Goal: Task Accomplishment & Management: Manage account settings

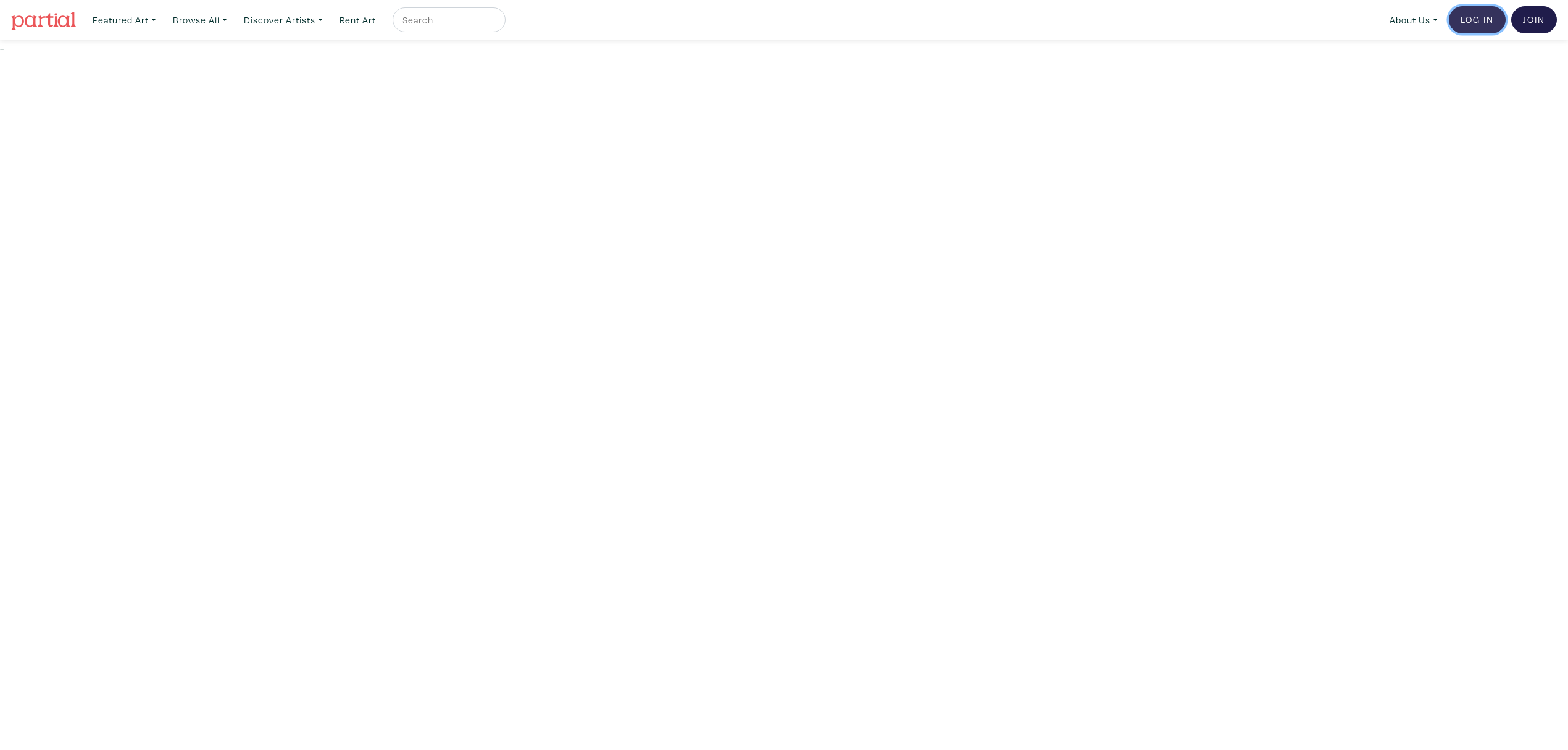
click at [1457, 20] on link "Log In" at bounding box center [1477, 20] width 57 height 27
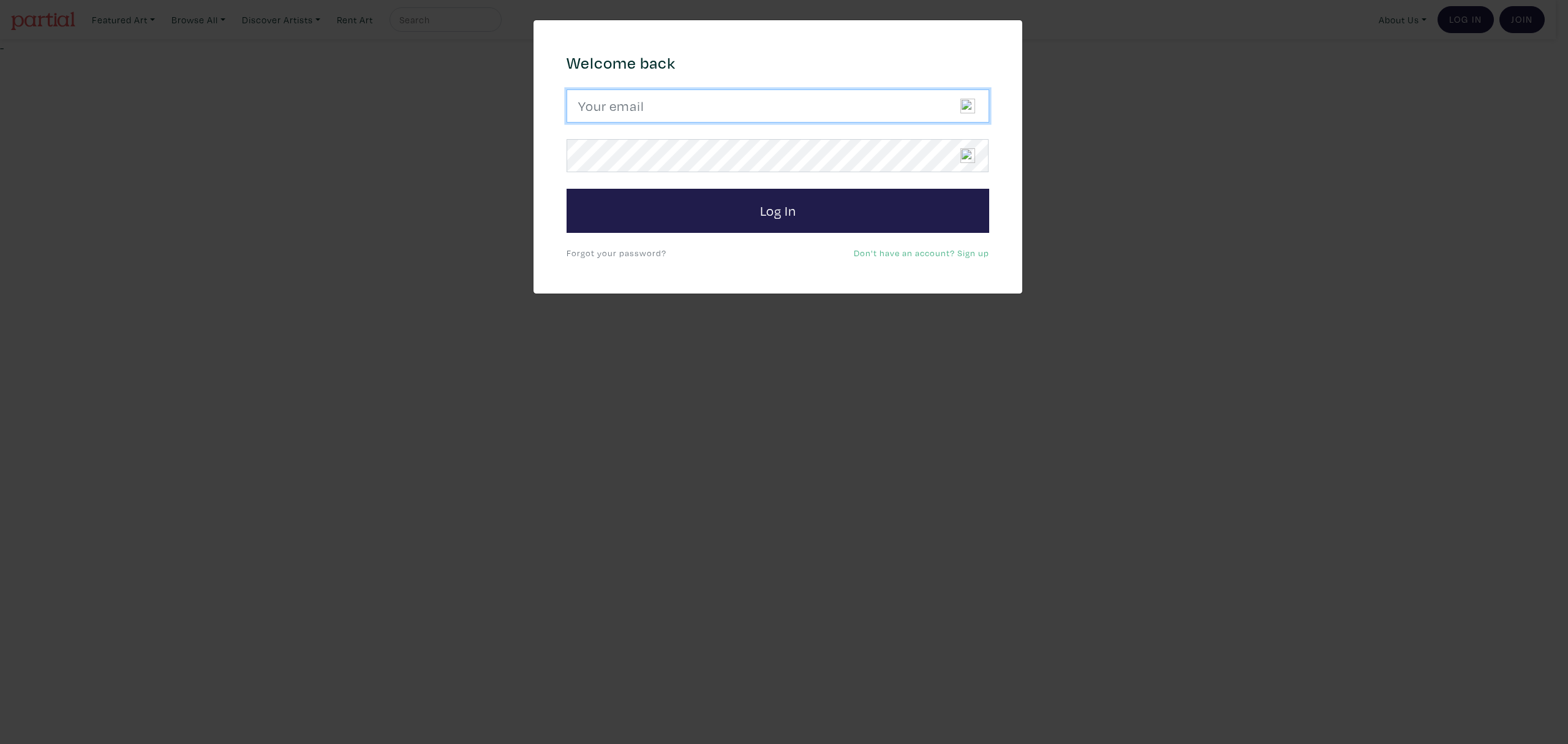
click at [750, 105] on input "email" at bounding box center [778, 105] width 422 height 33
type input "candicegrantart@outlook.com"
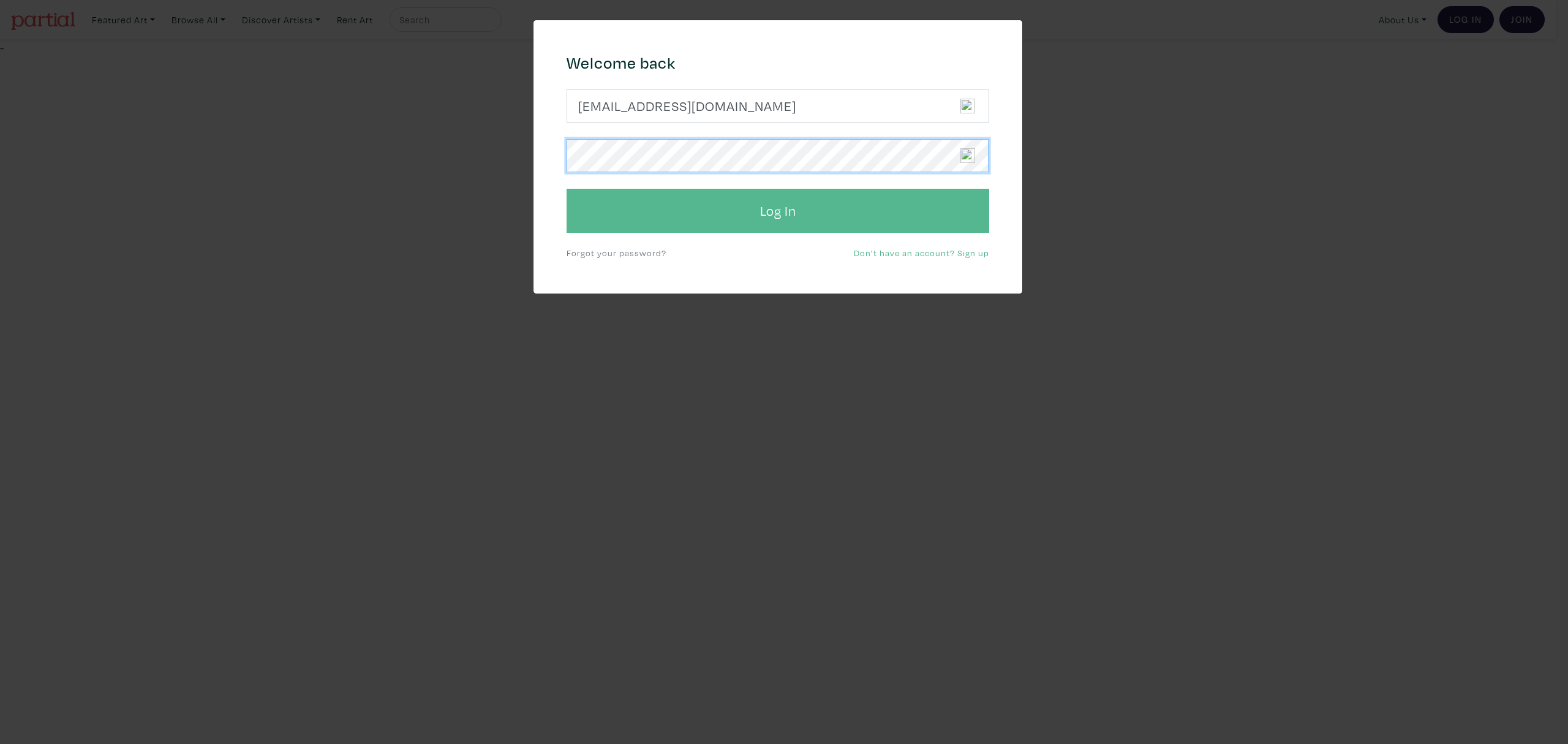
click at [567, 189] on button "Log In" at bounding box center [778, 211] width 422 height 44
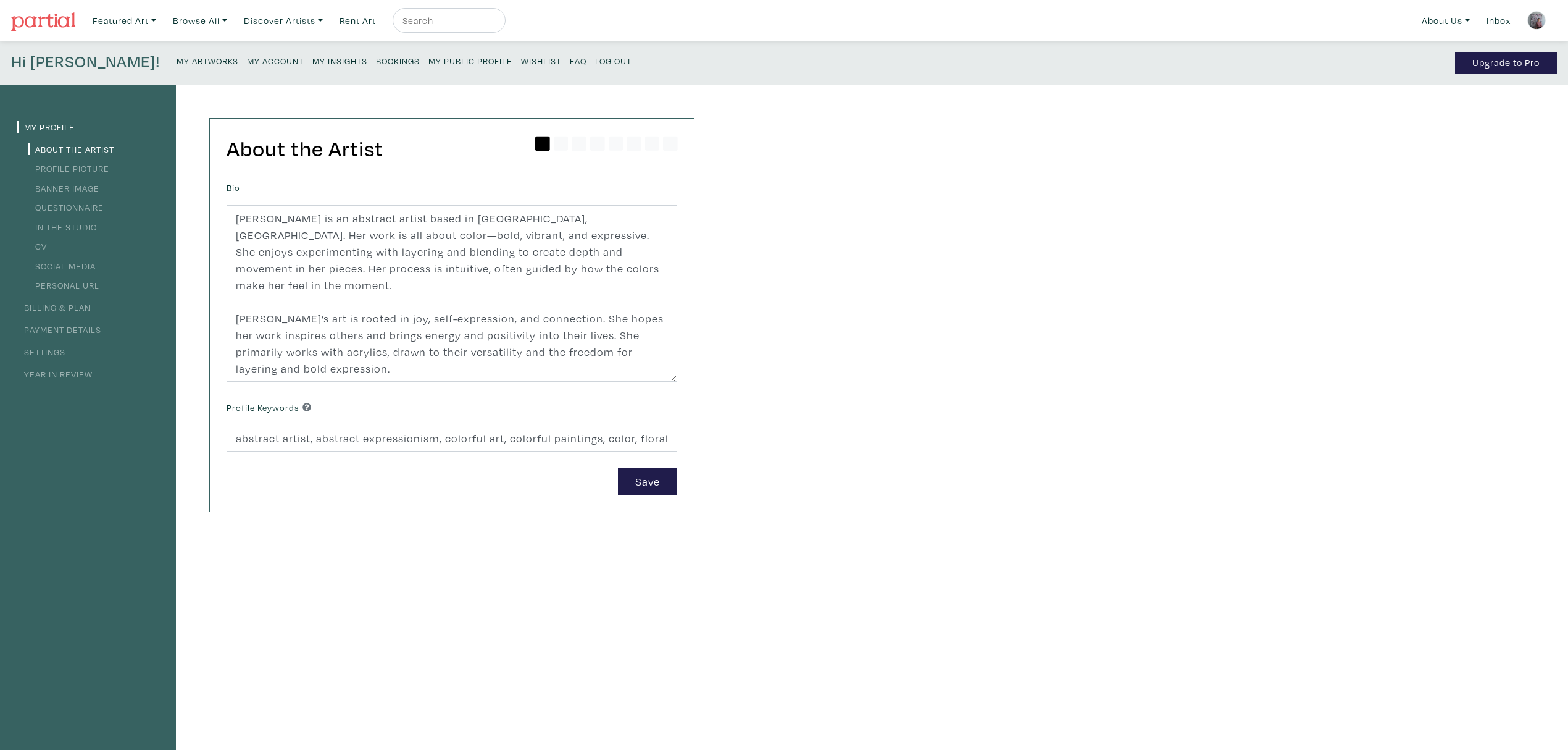
click at [313, 67] on link "My Insights" at bounding box center [340, 60] width 55 height 16
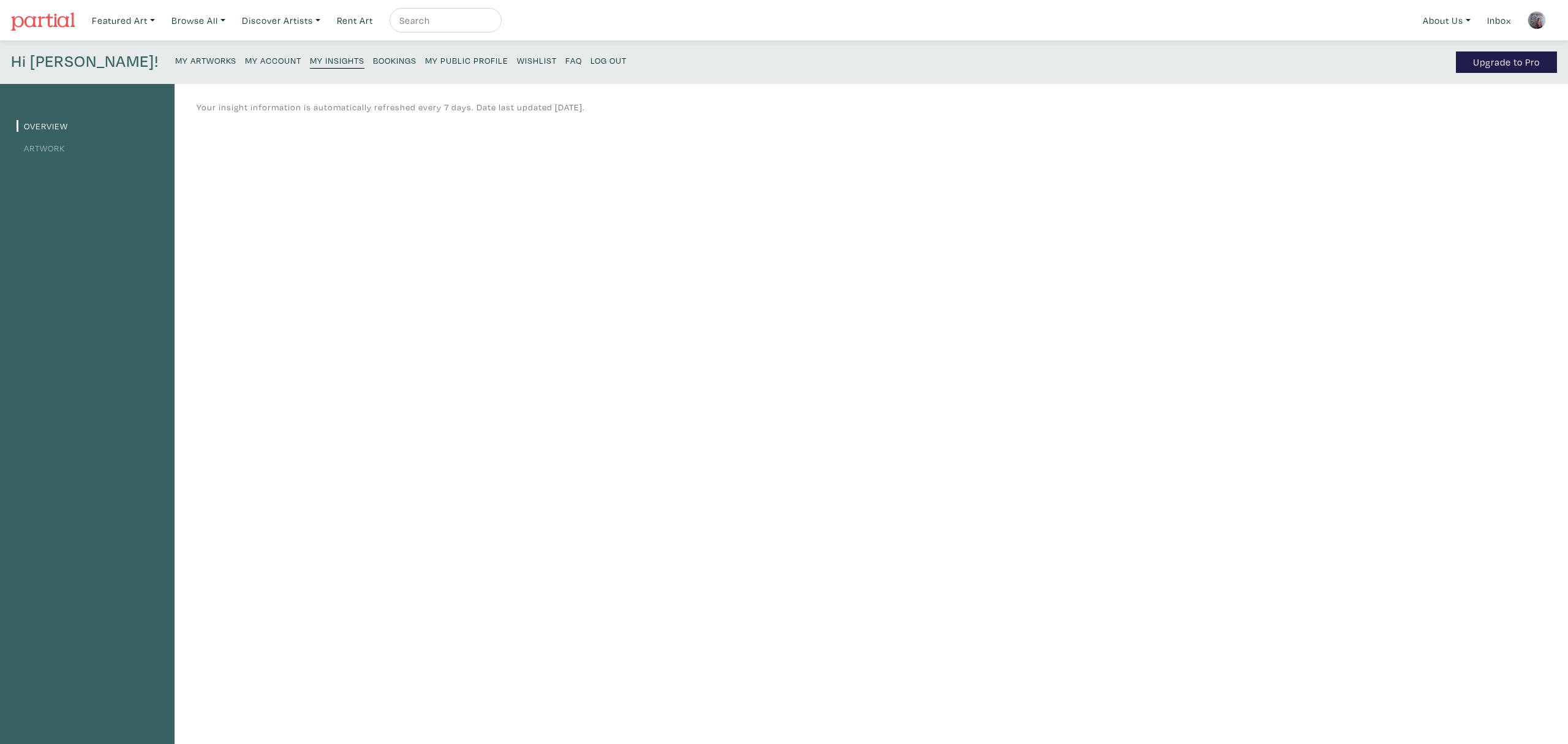
click at [45, 146] on link "Artwork" at bounding box center [40, 148] width 48 height 12
click at [427, 55] on small "My Public Profile" at bounding box center [467, 60] width 83 height 12
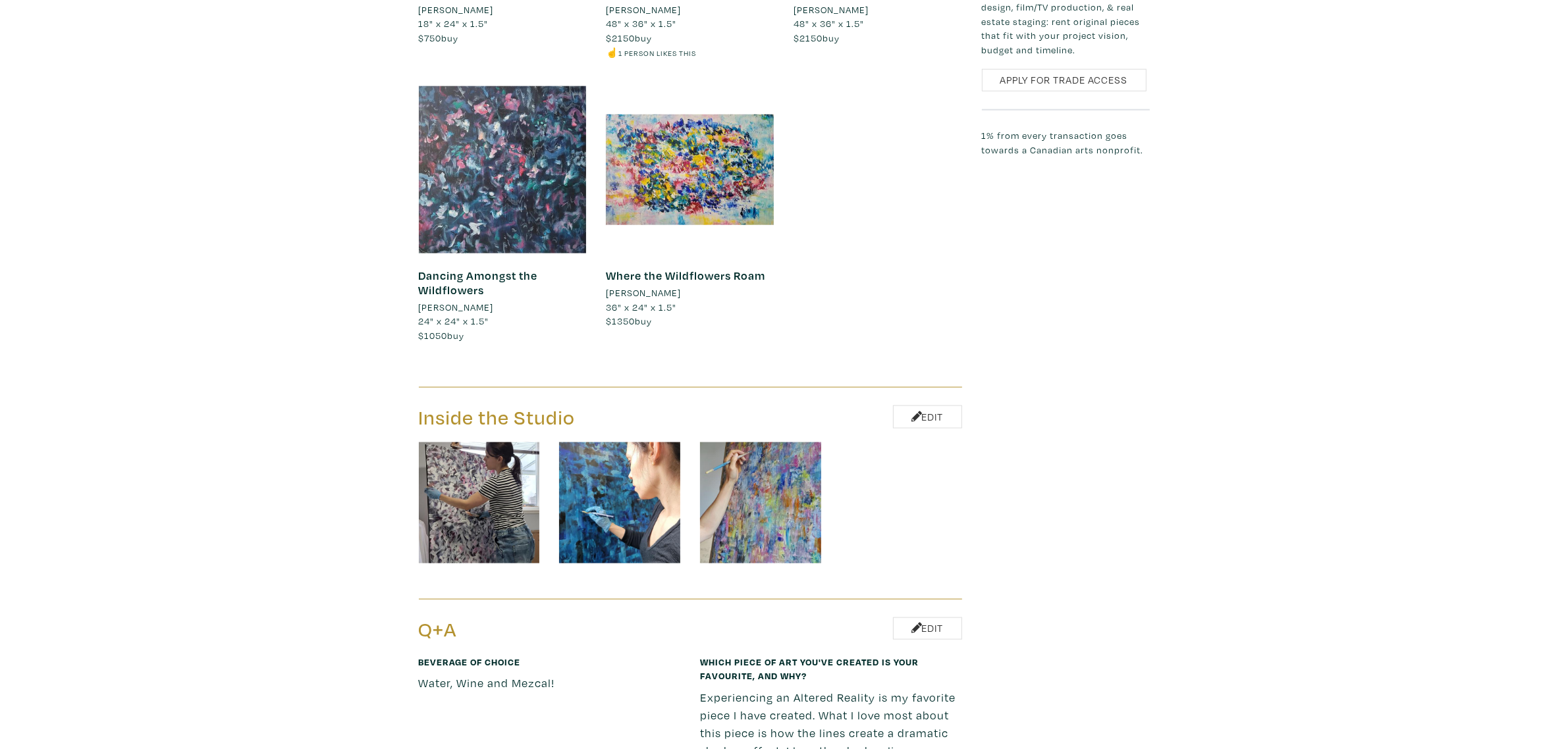
scroll to position [2057, 0]
